Goal: Navigation & Orientation: Find specific page/section

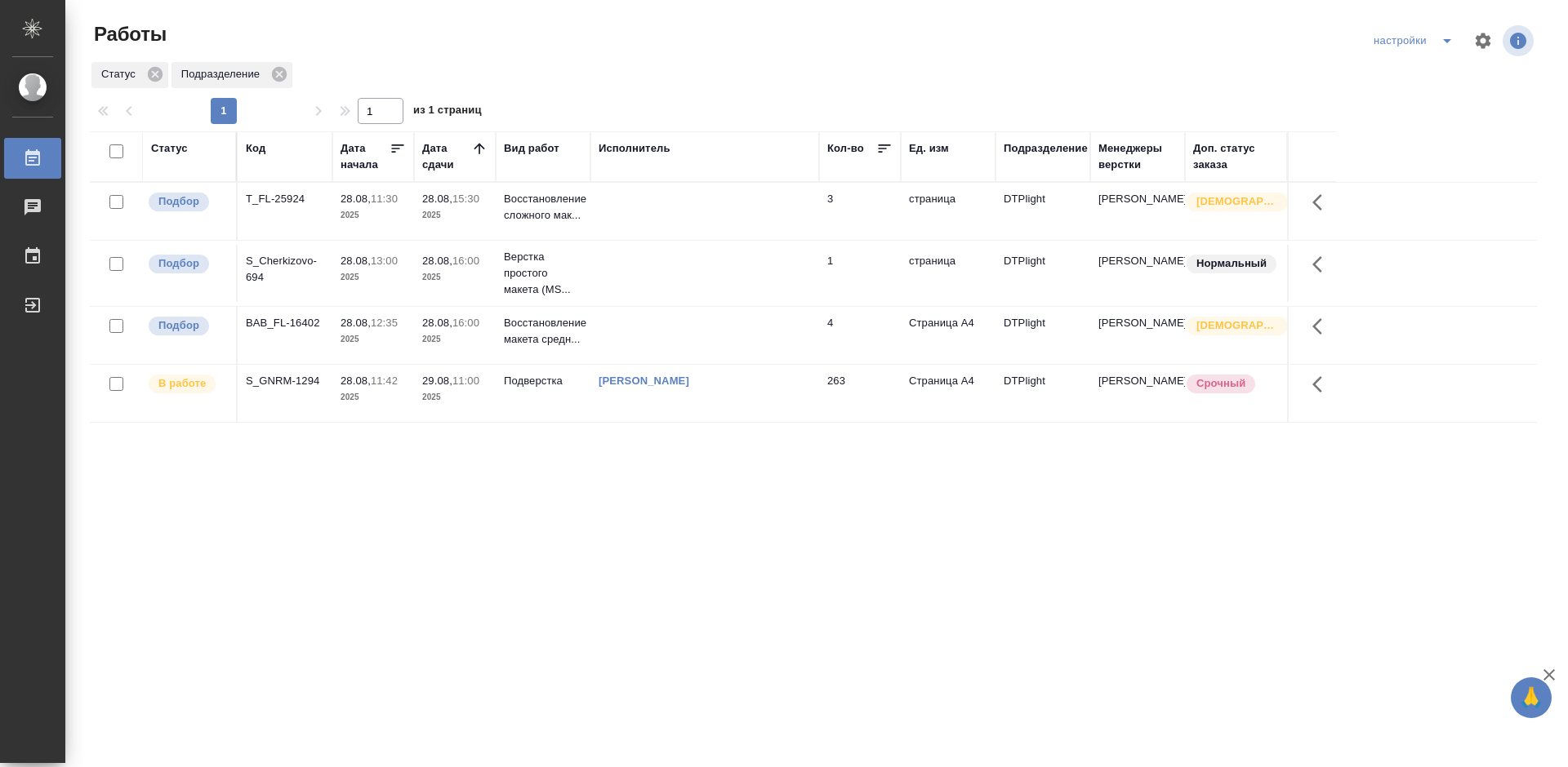
drag, startPoint x: 530, startPoint y: 524, endPoint x: 467, endPoint y: 381, distance: 156.3
click at [533, 517] on div "Статус Код Дата начала Дата сдачи Вид работ Исполнитель Кол-во Ед. изм Подразде…" at bounding box center [813, 425] width 1447 height 588
